Goal: Information Seeking & Learning: Understand process/instructions

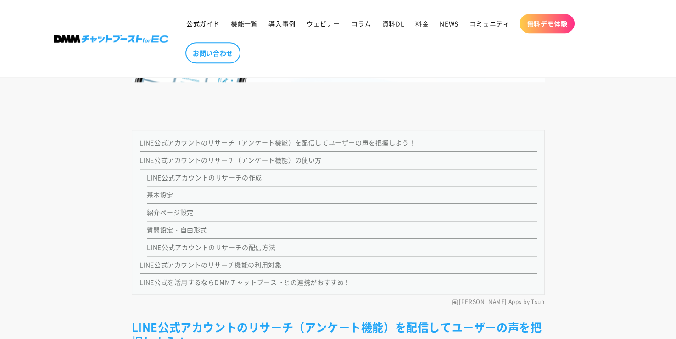
scroll to position [872, 0]
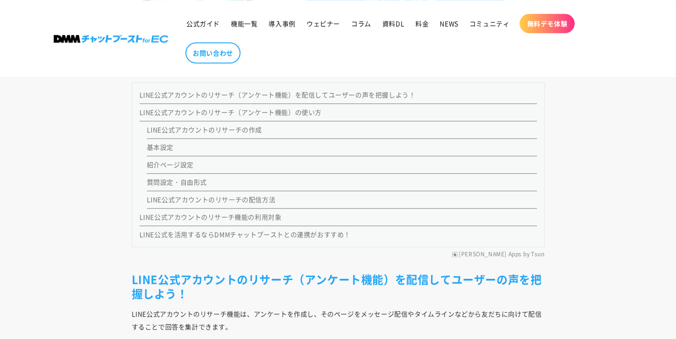
click at [156, 148] on link "基本設定" at bounding box center [160, 146] width 27 height 9
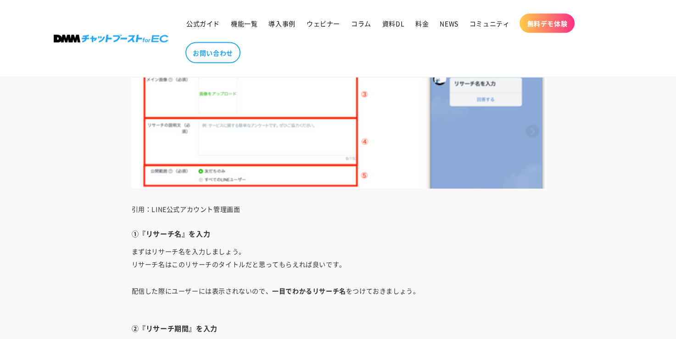
scroll to position [1947, 0]
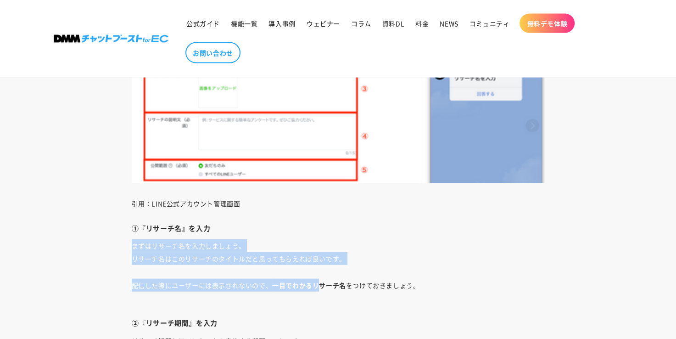
drag, startPoint x: 133, startPoint y: 243, endPoint x: 316, endPoint y: 285, distance: 187.8
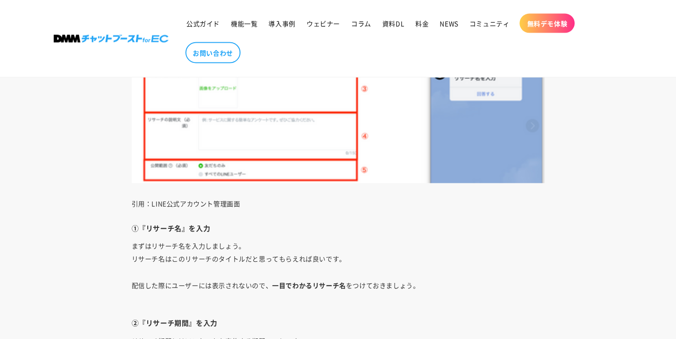
drag, startPoint x: 316, startPoint y: 285, endPoint x: 332, endPoint y: 284, distance: 16.5
click at [332, 284] on strong "一目でわかるリサーチ名" at bounding box center [309, 284] width 74 height 9
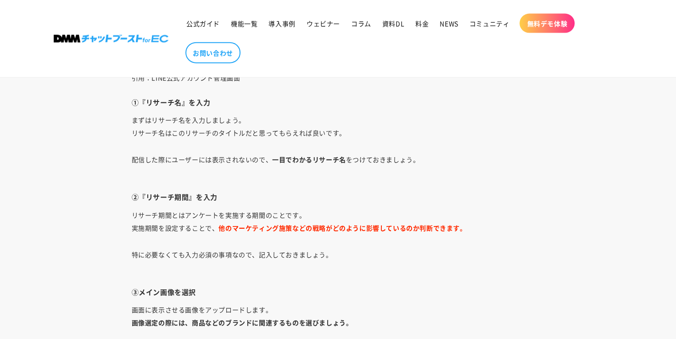
scroll to position [2131, 0]
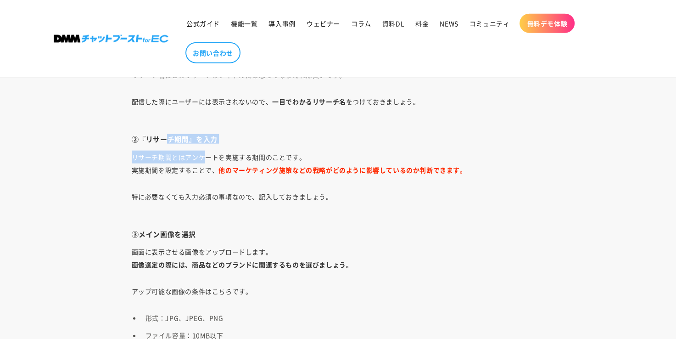
drag, startPoint x: 167, startPoint y: 139, endPoint x: 206, endPoint y: 162, distance: 45.7
drag, startPoint x: 206, startPoint y: 162, endPoint x: 188, endPoint y: 179, distance: 24.4
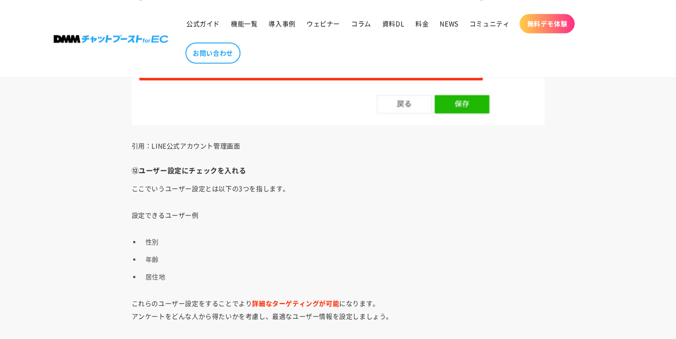
scroll to position [5022, 0]
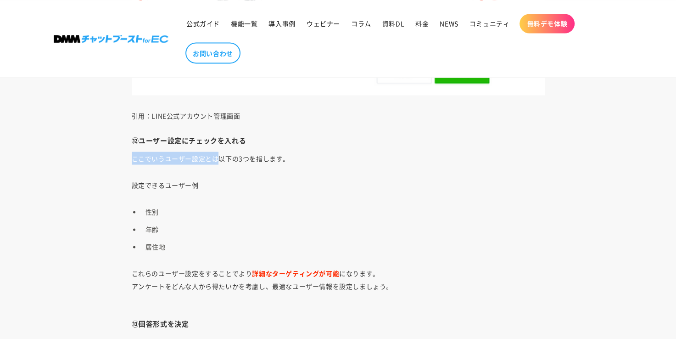
drag, startPoint x: 129, startPoint y: 155, endPoint x: 220, endPoint y: 157, distance: 90.9
drag, startPoint x: 220, startPoint y: 157, endPoint x: 227, endPoint y: 159, distance: 7.1
click at [234, 157] on p "ここでいうユーザー設定とは以下の3つを指します。" at bounding box center [338, 157] width 413 height 13
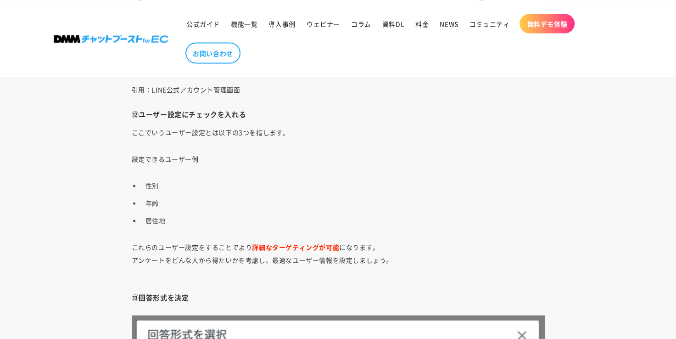
scroll to position [5114, 0]
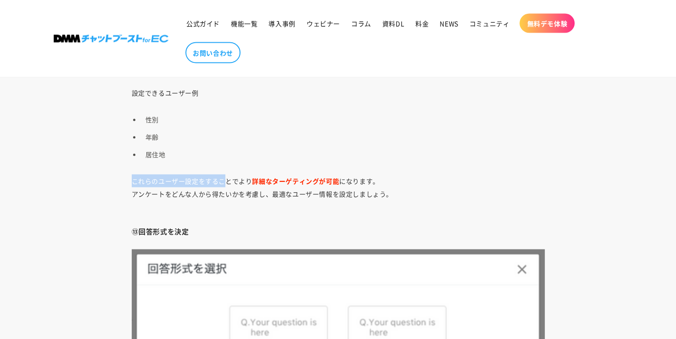
drag, startPoint x: 132, startPoint y: 179, endPoint x: 222, endPoint y: 179, distance: 89.9
click at [222, 179] on p "これらのユーザー設定をすることでより 詳細なターゲティングが可能 になります。 アンケートをどんな人から得たいかを考慮し、最適なユーザー情報を設定しましょう。" at bounding box center [338, 193] width 413 height 39
click at [153, 190] on p "これらのユーザー設定をすることでより 詳細なターゲティングが可能 になります。 アンケートをどんな人から得たいかを考慮し、最適なユーザー情報を設定しましょう。" at bounding box center [338, 193] width 413 height 39
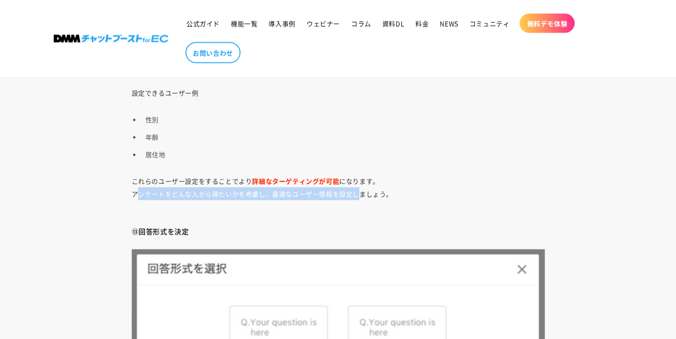
drag, startPoint x: 135, startPoint y: 192, endPoint x: 362, endPoint y: 192, distance: 226.7
click at [361, 192] on p "これらのユーザー設定をすることでより 詳細なターゲティングが可能 になります。 アンケートをどんな人から得たいかを考慮し、最適なユーザー情報を設定しましょう。" at bounding box center [338, 193] width 413 height 39
click at [362, 192] on p "これらのユーザー設定をすることでより 詳細なターゲティングが可能 になります。 アンケートをどんな人から得たいかを考慮し、最適なユーザー情報を設定しましょう。" at bounding box center [338, 193] width 413 height 39
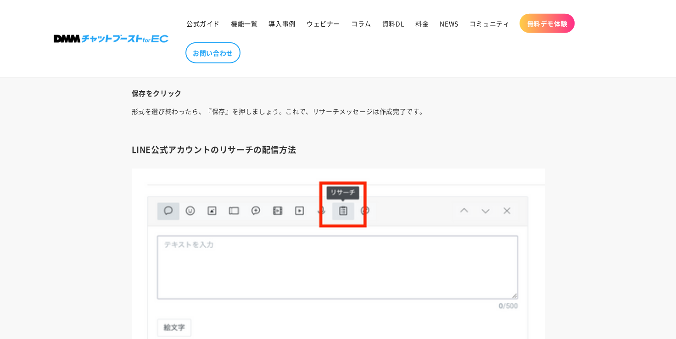
scroll to position [5756, 0]
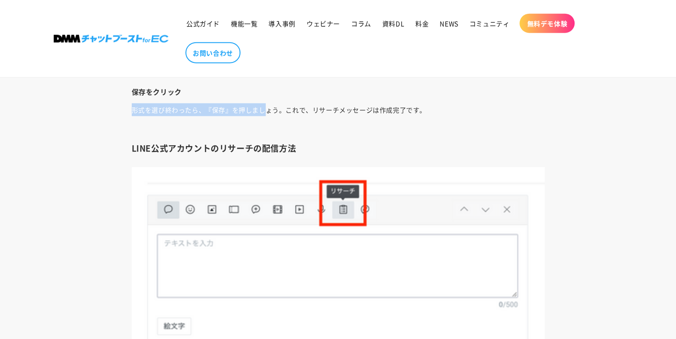
drag, startPoint x: 132, startPoint y: 111, endPoint x: 268, endPoint y: 111, distance: 135.4
click at [264, 112] on p "形式を選び終わったら、『保存』を押しましょう。これで、リサーチメッセージは作成完了です。" at bounding box center [338, 116] width 413 height 26
drag, startPoint x: 268, startPoint y: 111, endPoint x: 292, endPoint y: 107, distance: 24.7
click at [292, 107] on p "形式を選び終わったら、『保存』を押しましょう。これで、リサーチメッセージは作成完了です。" at bounding box center [338, 116] width 413 height 26
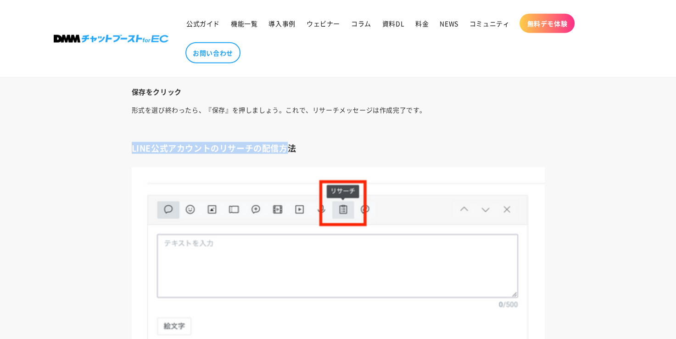
drag, startPoint x: 131, startPoint y: 145, endPoint x: 290, endPoint y: 141, distance: 159.3
drag, startPoint x: 286, startPoint y: 141, endPoint x: 189, endPoint y: 141, distance: 97.7
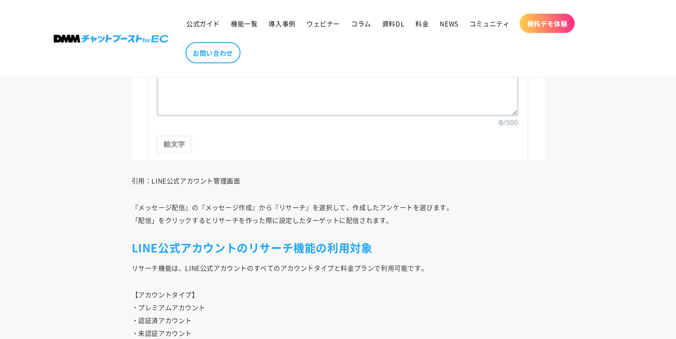
scroll to position [5940, 0]
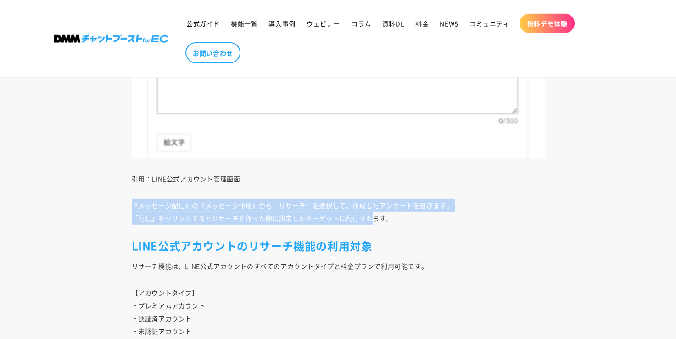
drag, startPoint x: 130, startPoint y: 202, endPoint x: 352, endPoint y: 219, distance: 222.2
click at [243, 219] on p "『メッセージ配信』の『メッセージ作成』から『リサーチ』を選択して、作成したアンケートを選びます。 「配信」をクリックするとリサーチを作った際に設定したターゲッ…" at bounding box center [338, 212] width 413 height 26
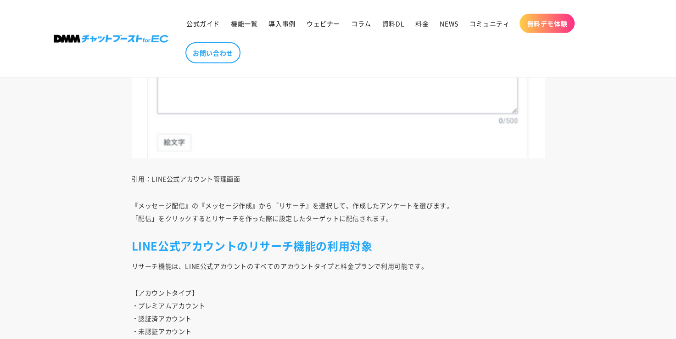
scroll to position [5985, 0]
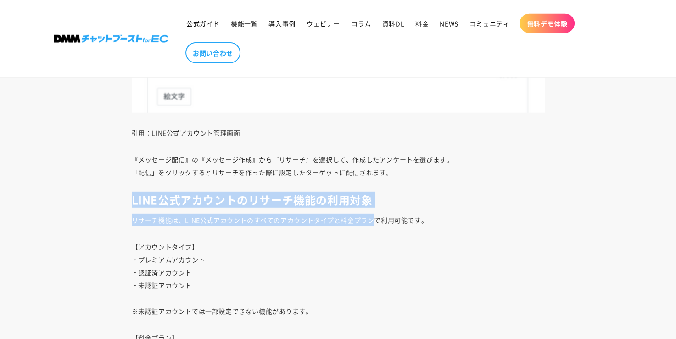
drag, startPoint x: 132, startPoint y: 201, endPoint x: 377, endPoint y: 215, distance: 245.0
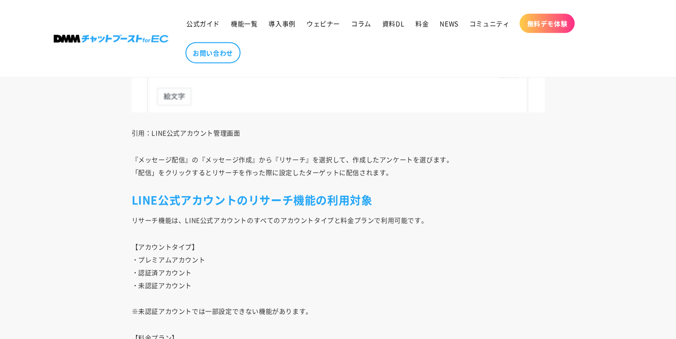
drag, startPoint x: 377, startPoint y: 215, endPoint x: 436, endPoint y: 215, distance: 59.2
click at [436, 215] on p "リサーチ機能は、LINE公式アカウントのすべてのアカウントタイプと料金プランで利用可能です。" at bounding box center [338, 219] width 413 height 13
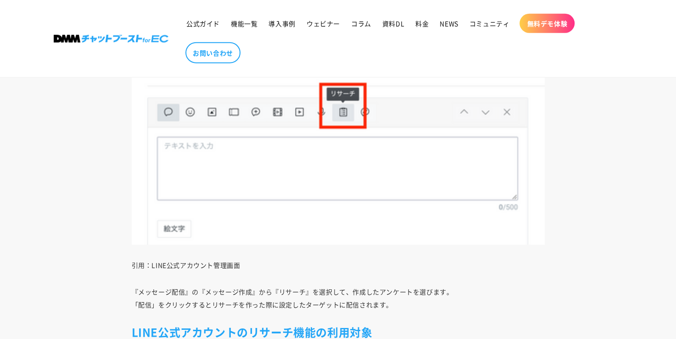
scroll to position [5710, 0]
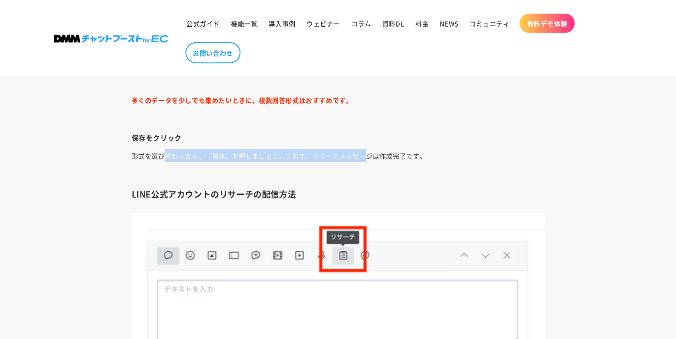
drag, startPoint x: 162, startPoint y: 155, endPoint x: 363, endPoint y: 160, distance: 200.6
click at [363, 160] on p "形式を選び終わったら、『保存』を押しましょう。これで、リサーチメッセージは作成完了です。" at bounding box center [338, 162] width 413 height 26
drag, startPoint x: 363, startPoint y: 160, endPoint x: 306, endPoint y: 175, distance: 58.3
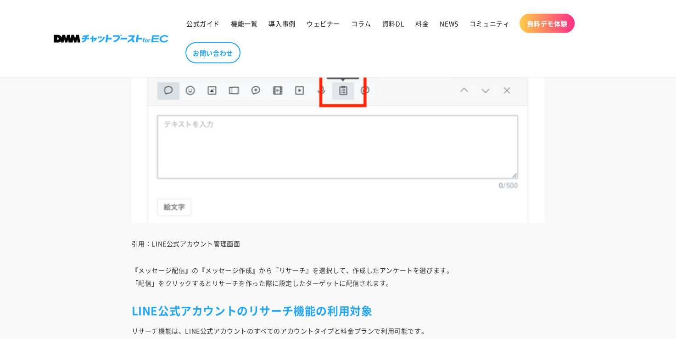
scroll to position [5940, 0]
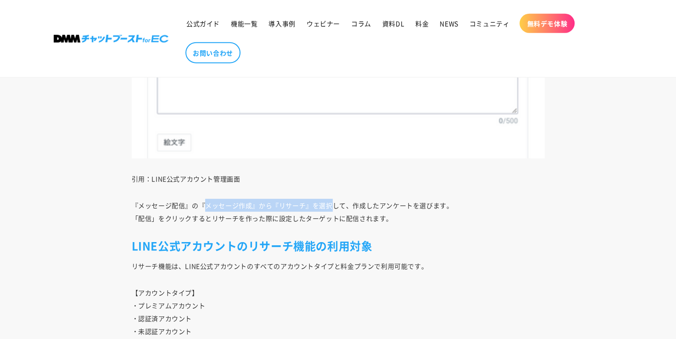
drag, startPoint x: 203, startPoint y: 202, endPoint x: 343, endPoint y: 201, distance: 140.0
click at [339, 201] on p "『メッセージ配信』の『メッセージ作成』から『リサーチ』を選択して、作成したアンケートを選びます。 「配信」をクリックするとリサーチを作った際に設定したターゲッ…" at bounding box center [338, 212] width 413 height 26
drag, startPoint x: 343, startPoint y: 201, endPoint x: 352, endPoint y: 201, distance: 9.6
click at [352, 201] on p "『メッセージ配信』の『メッセージ作成』から『リサーチ』を選択して、作成したアンケートを選びます。 「配信」をクリックするとリサーチを作った際に設定したターゲッ…" at bounding box center [338, 212] width 413 height 26
